Goal: Task Accomplishment & Management: Manage account settings

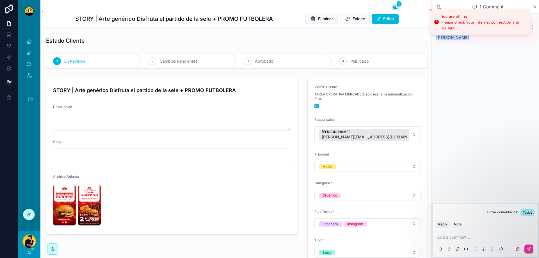
scroll to position [135, 0]
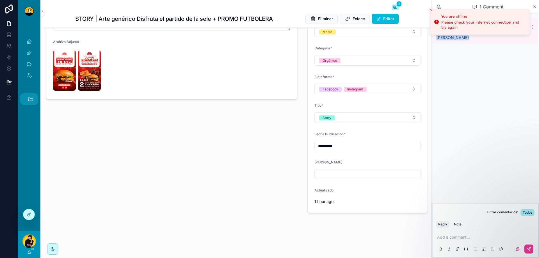
click at [30, 96] on icon "scrollable content" at bounding box center [31, 99] width 6 height 6
click at [27, 183] on span "HC" at bounding box center [29, 185] width 6 height 6
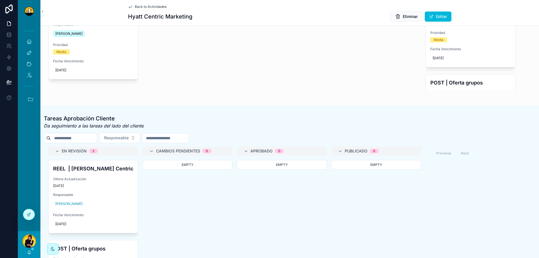
scroll to position [303, 0]
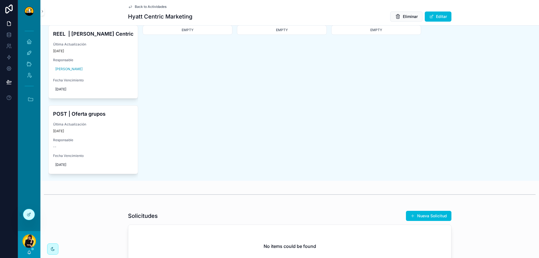
click at [110, 68] on div "REEL | [PERSON_NAME] Centric Última Actualización [DATE] Responsable [PERSON_NA…" at bounding box center [93, 62] width 89 height 73
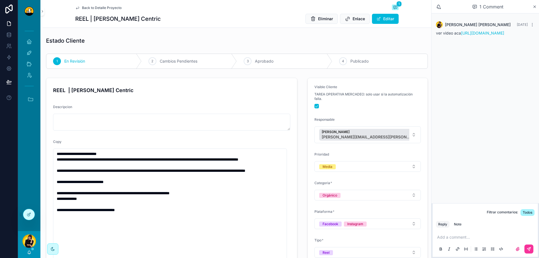
click at [87, 11] on div "Back to Detalle Proyecto 1" at bounding box center [237, 7] width 324 height 7
click at [87, 9] on span "Back to Detalle Proyecto" at bounding box center [102, 8] width 40 height 4
click at [26, 103] on button "Accesos rápidos" at bounding box center [29, 99] width 18 height 12
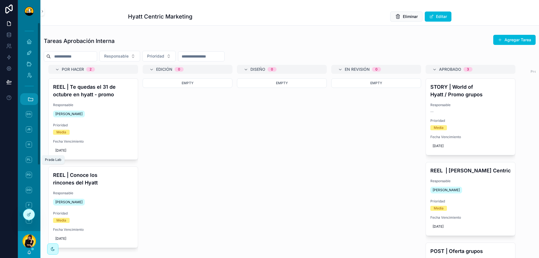
scroll to position [96, 0]
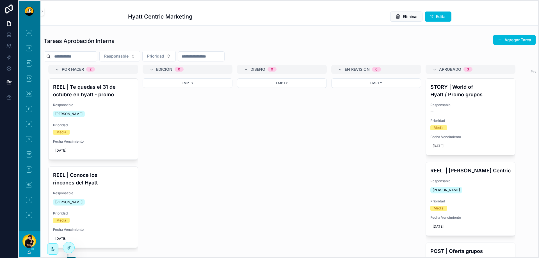
drag, startPoint x: 21, startPoint y: 216, endPoint x: 66, endPoint y: 250, distance: 55.6
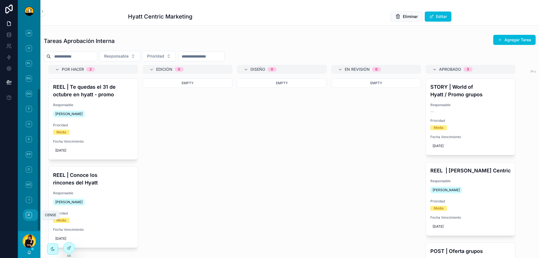
click at [28, 216] on span "C" at bounding box center [29, 215] width 6 height 6
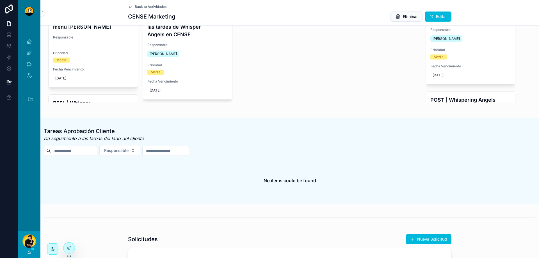
scroll to position [155, 0]
click at [68, 245] on div at bounding box center [69, 248] width 11 height 11
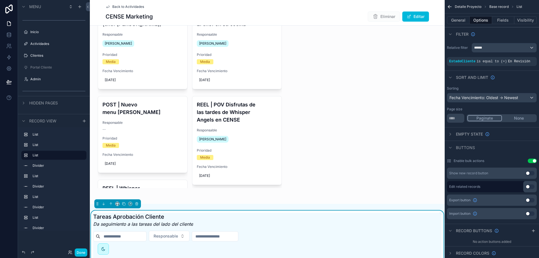
scroll to position [236, 0]
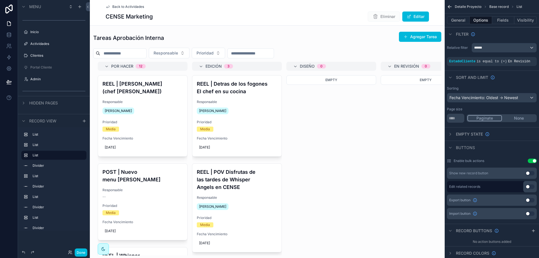
click at [362, 182] on div "scrollable content" at bounding box center [267, 143] width 355 height 228
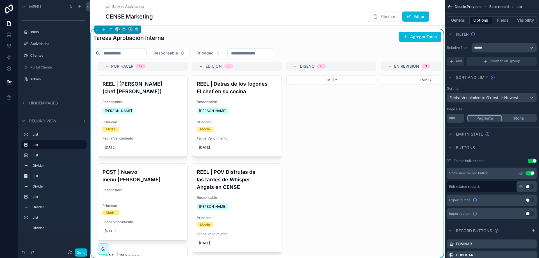
click at [83, 251] on button "Done" at bounding box center [81, 253] width 13 height 8
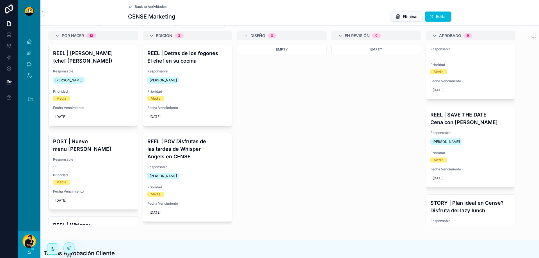
scroll to position [165, 0]
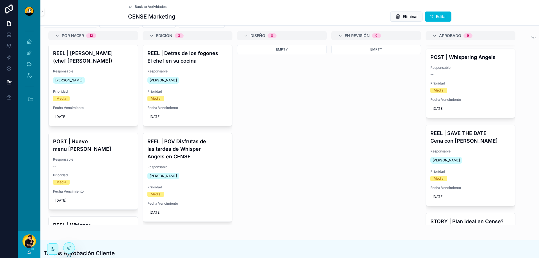
click at [476, 149] on span "Responsable" at bounding box center [471, 151] width 80 height 4
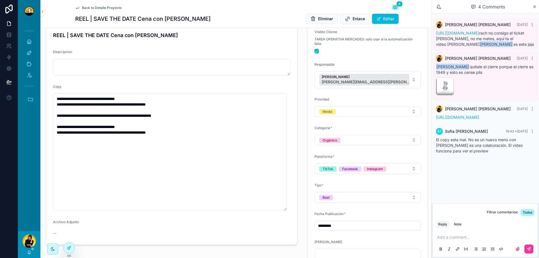
scroll to position [67, 0]
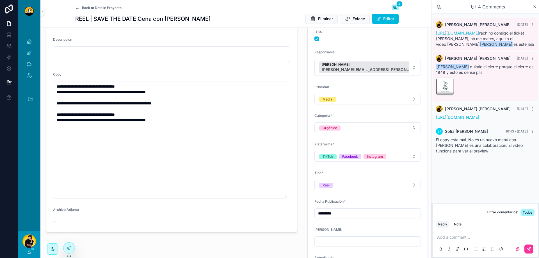
drag, startPoint x: 525, startPoint y: 128, endPoint x: 431, endPoint y: 123, distance: 94.3
click at [432, 123] on div "Rachel Basulto Yesterday https://drive.google.com/drive/folders/19q2QbABalwOAgN…" at bounding box center [486, 108] width 108 height 190
click at [445, 120] on div "https://drive.google.com/drive/folders/19q2QbABalwOAgNaE3MMtZr3zeVZ1sQMu?usp=dr…" at bounding box center [485, 118] width 99 height 6
click at [445, 120] on link "https://drive.google.com/drive/folders/19q2QbABalwOAgNaE3MMtZr3zeVZ1sQMu?usp=dr…" at bounding box center [457, 117] width 43 height 5
